Goal: Task Accomplishment & Management: Use online tool/utility

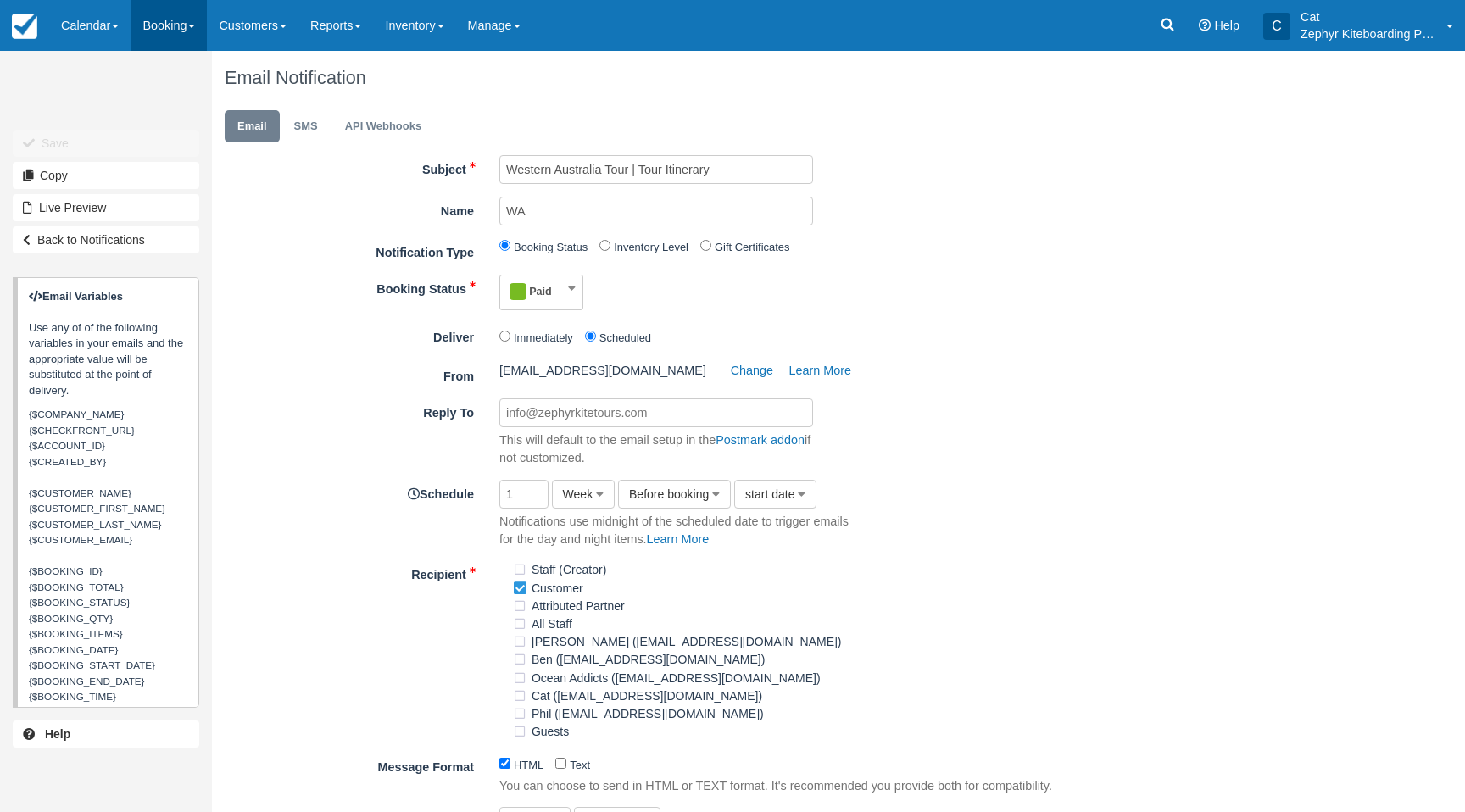
click at [195, 27] on span at bounding box center [191, 27] width 7 height 3
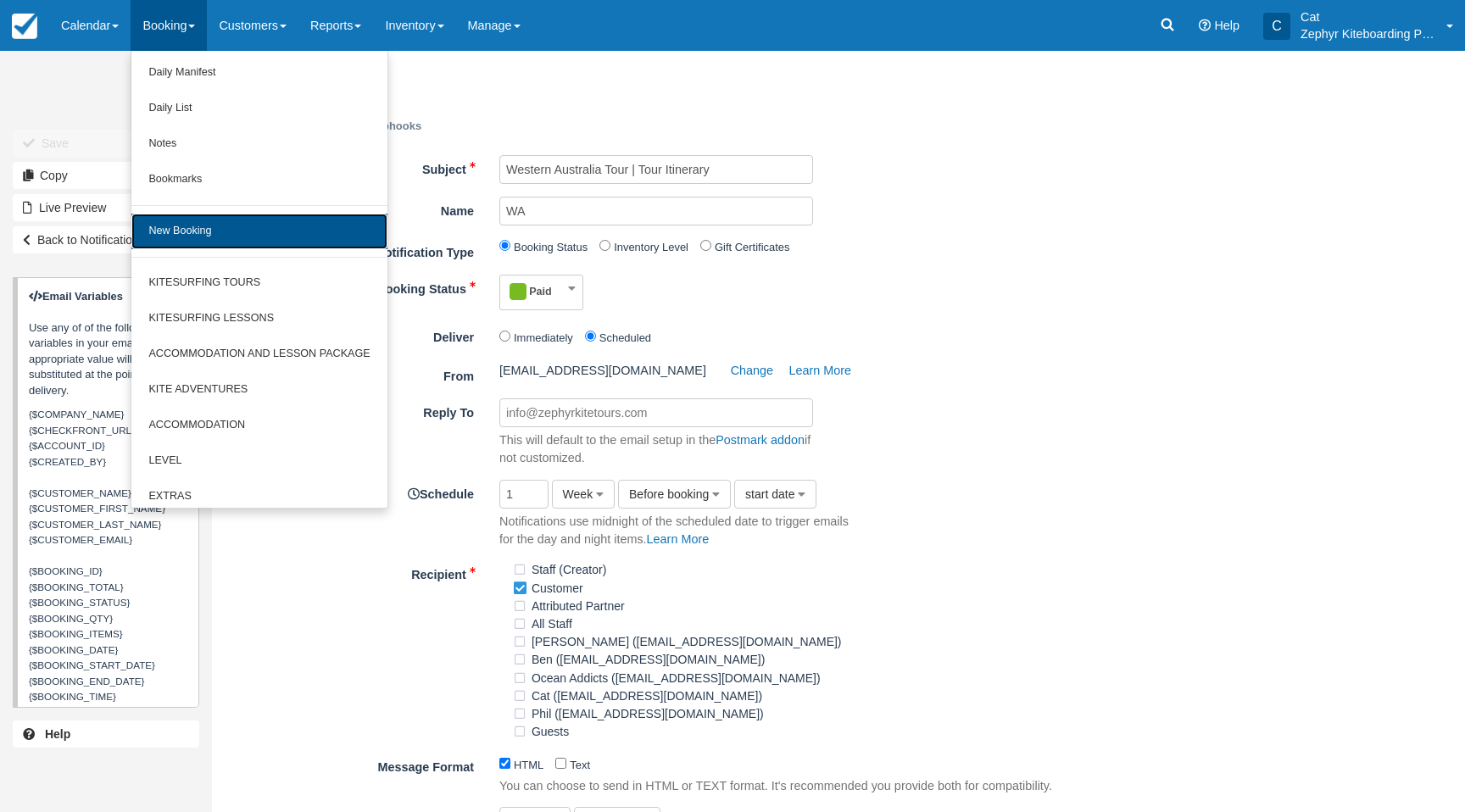
click at [194, 229] on link "New Booking" at bounding box center [259, 232] width 256 height 36
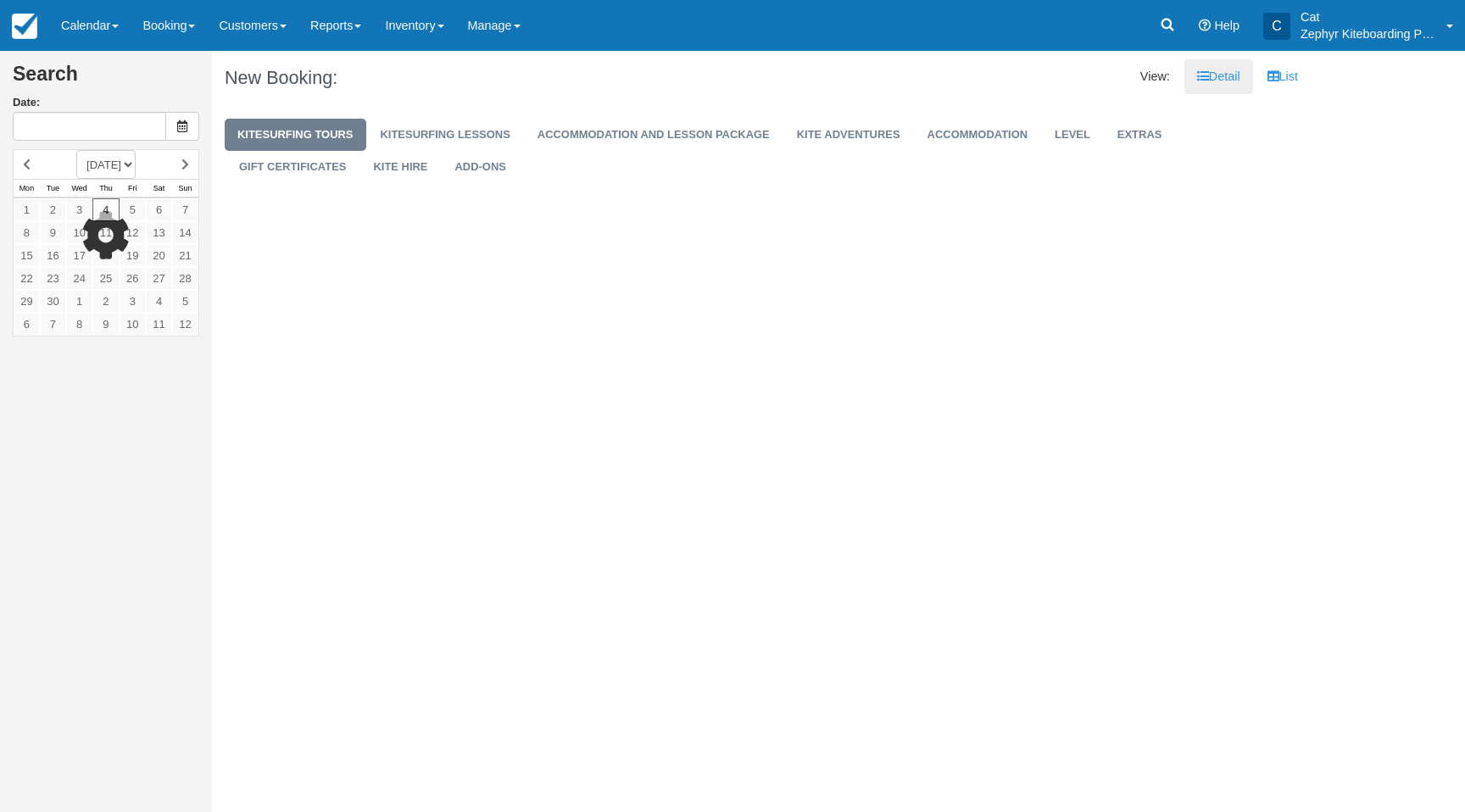
type input "[DATE]"
click at [266, 28] on link "Customers" at bounding box center [252, 25] width 92 height 51
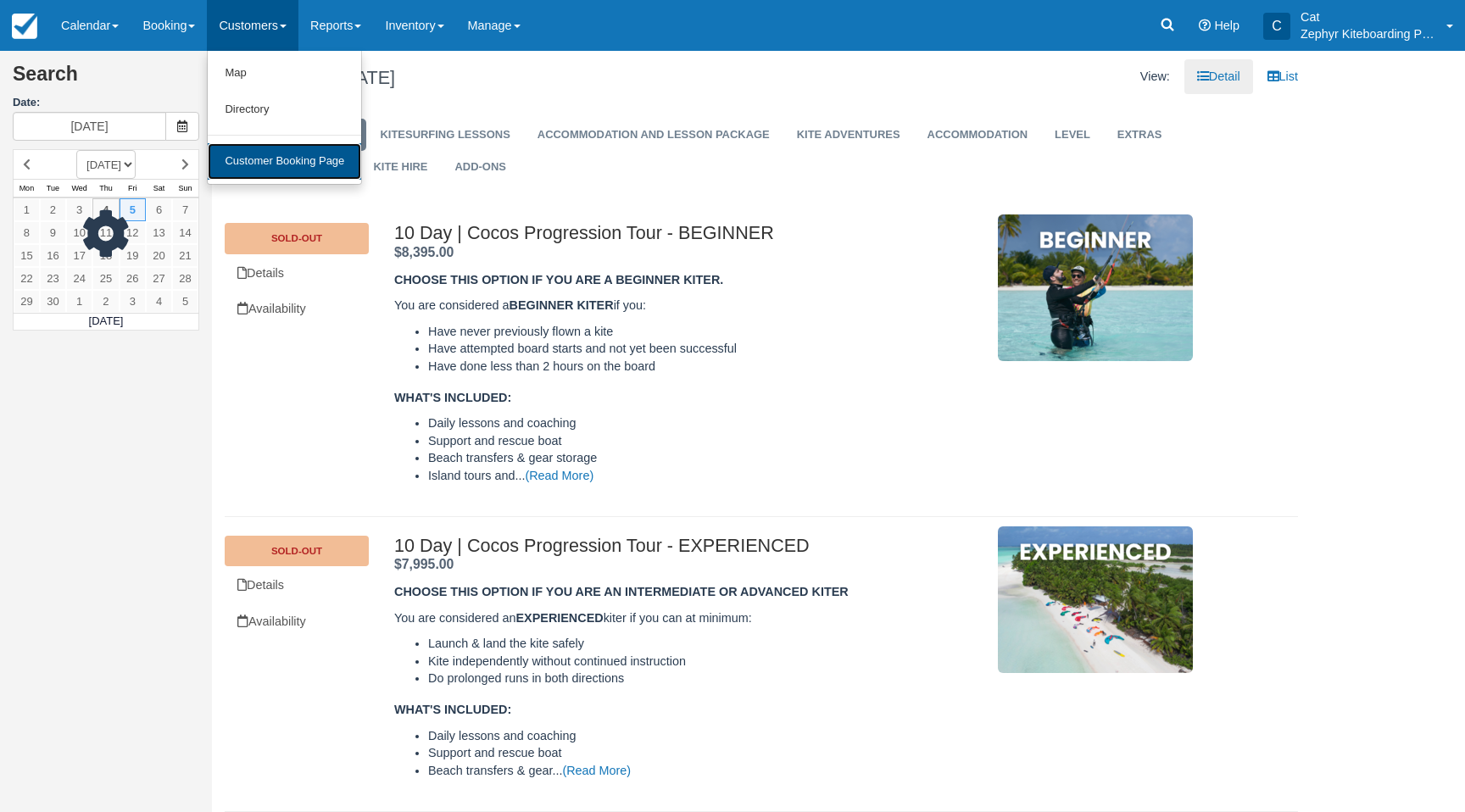
click at [264, 170] on link "Customer Booking Page" at bounding box center [284, 161] width 154 height 37
